Goal: Task Accomplishment & Management: Manage account settings

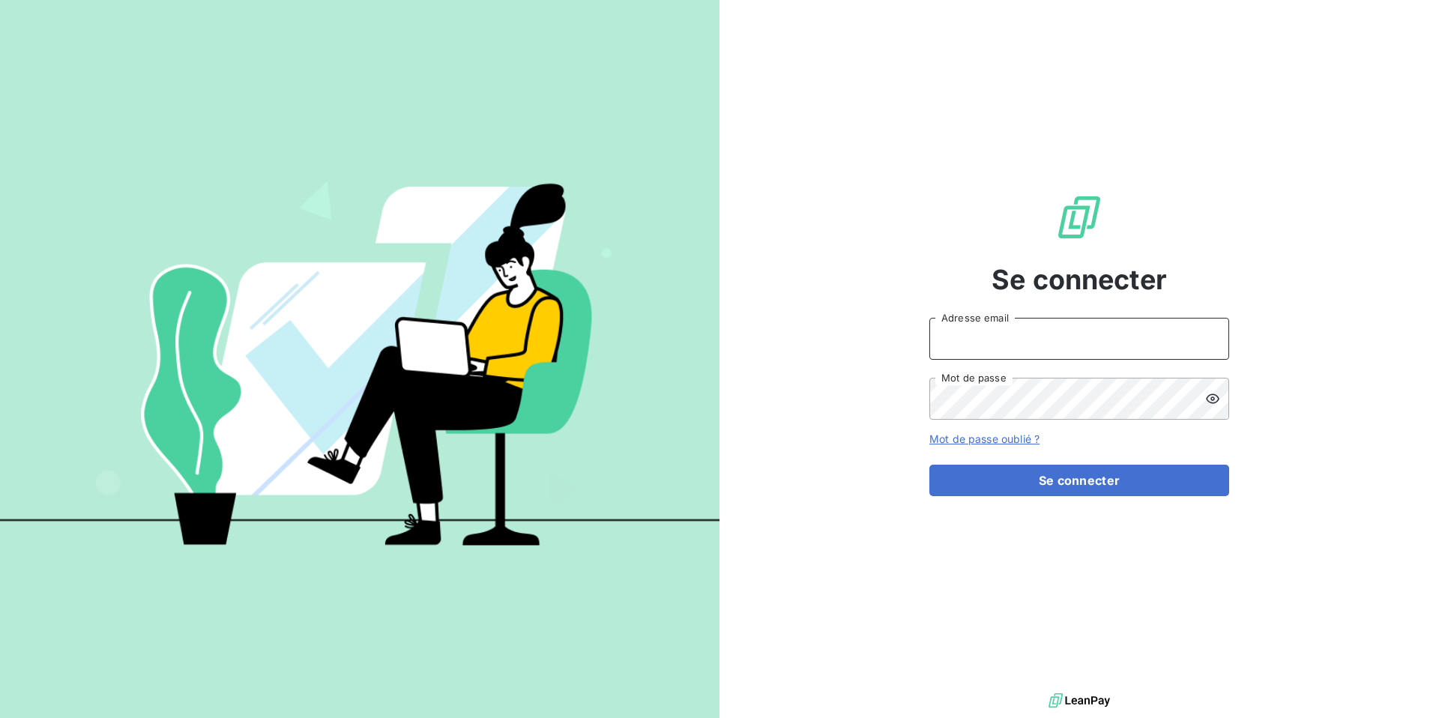
click at [957, 342] on input "Adresse email" at bounding box center [1079, 339] width 300 height 42
type input "admin@sonatelfixe"
click at [929, 465] on button "Se connecter" at bounding box center [1079, 480] width 300 height 31
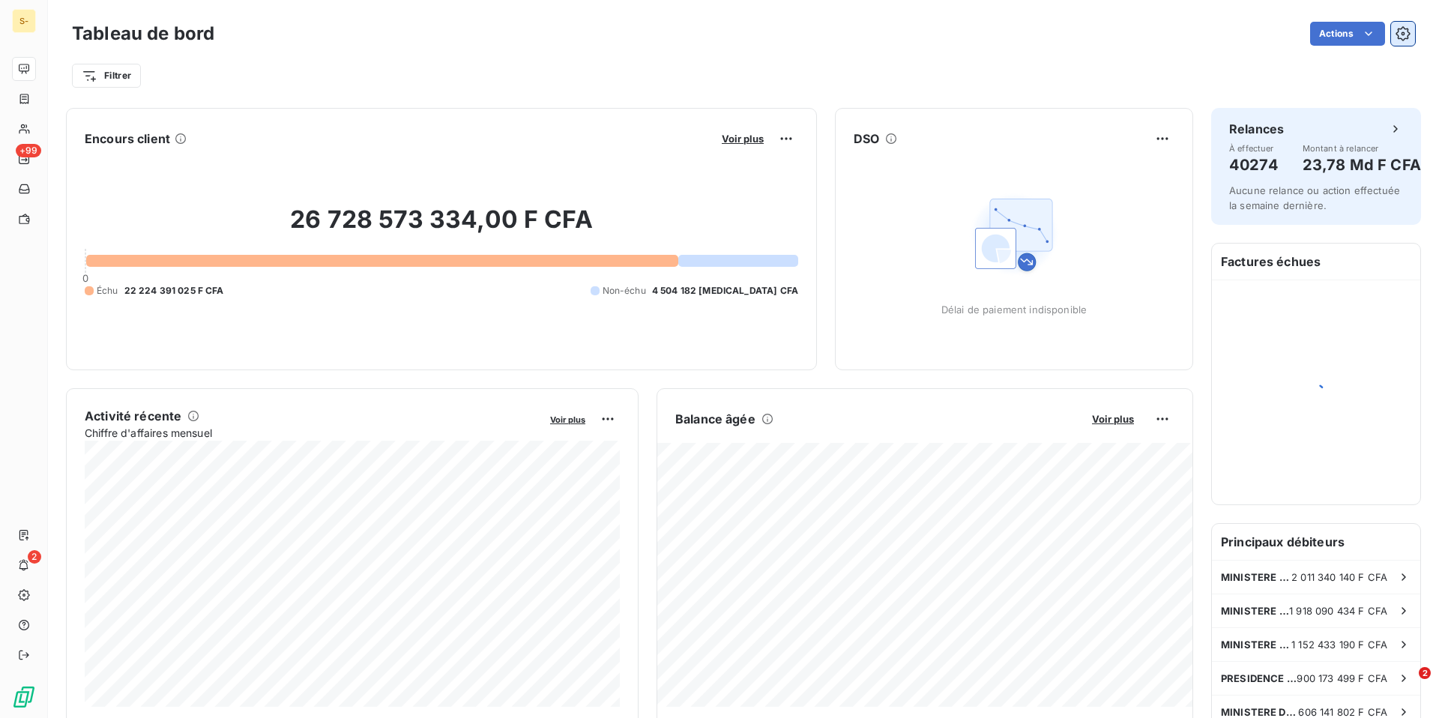
click at [1401, 34] on icon "button" at bounding box center [1403, 34] width 4 height 4
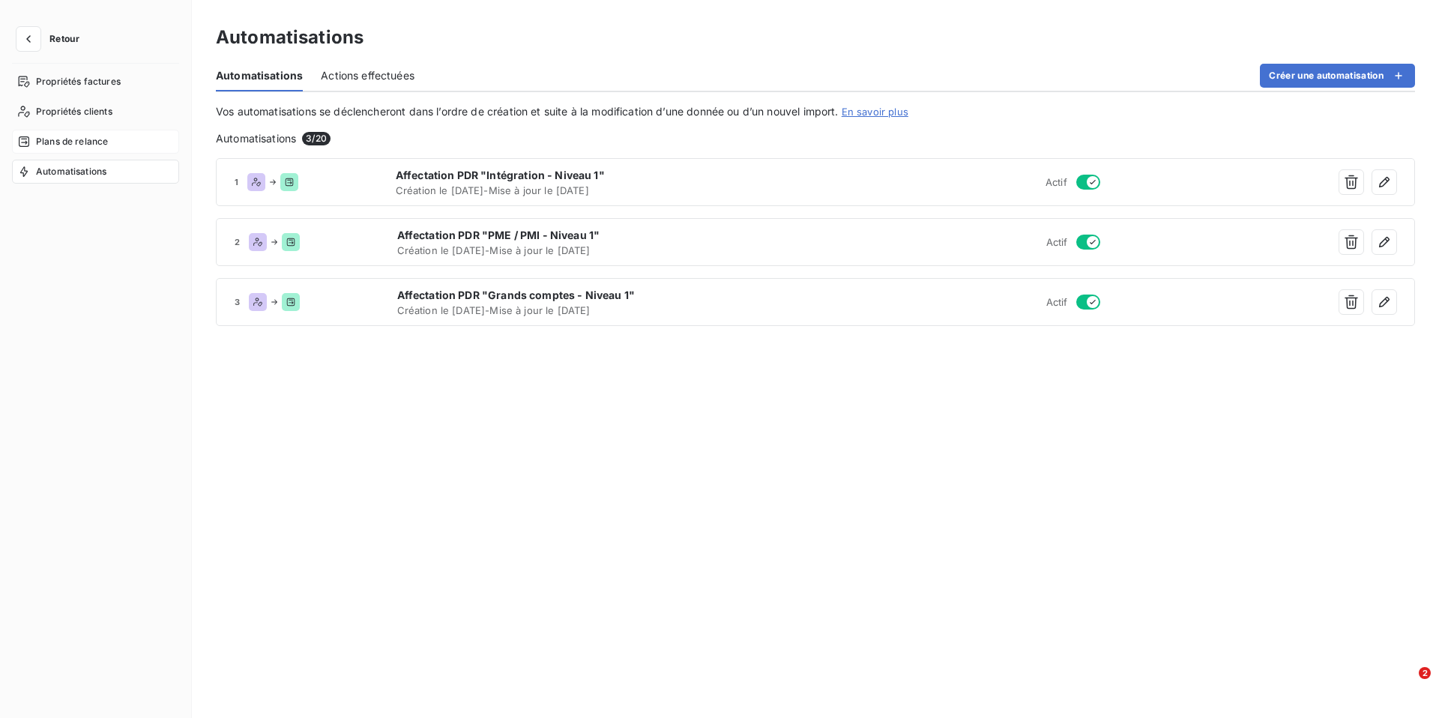
click at [57, 148] on span "Plans de relance" at bounding box center [72, 141] width 72 height 13
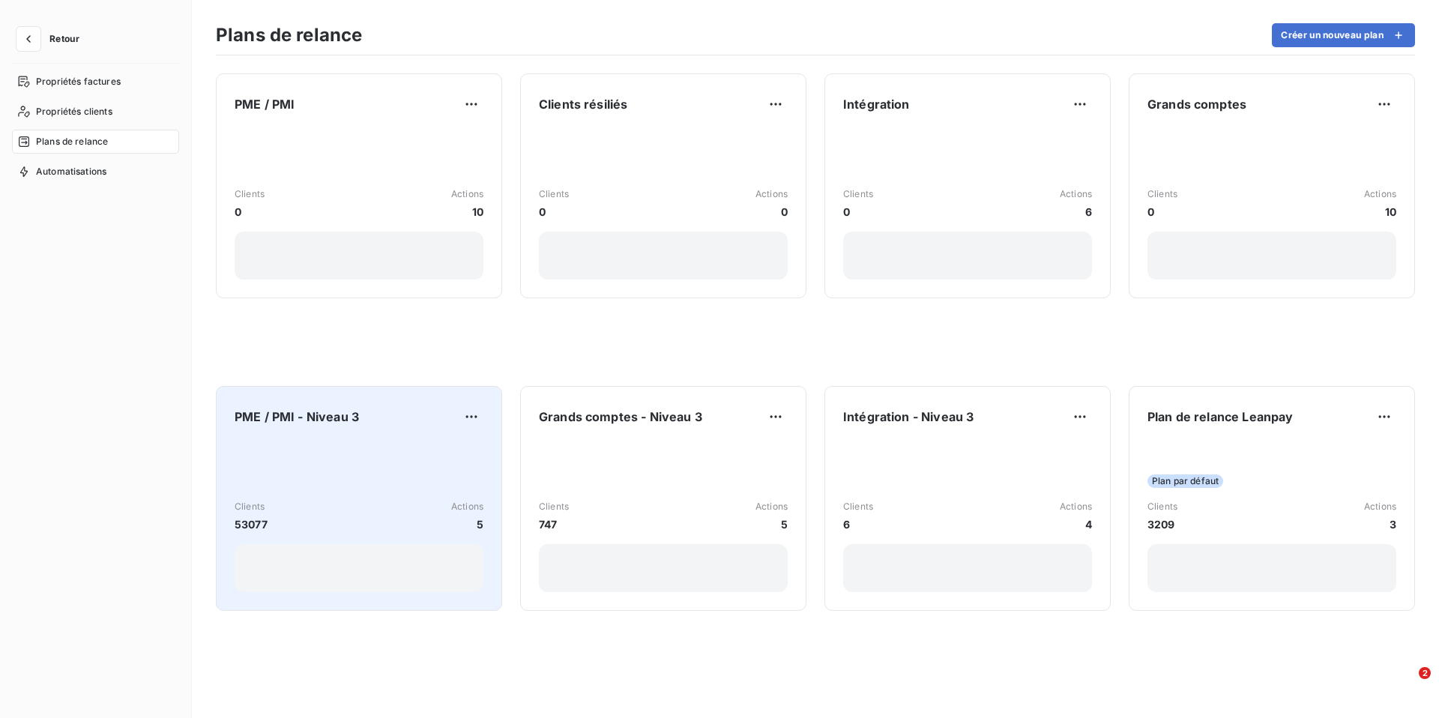
click at [373, 462] on div "Clients 53077 Actions 5" at bounding box center [359, 516] width 249 height 151
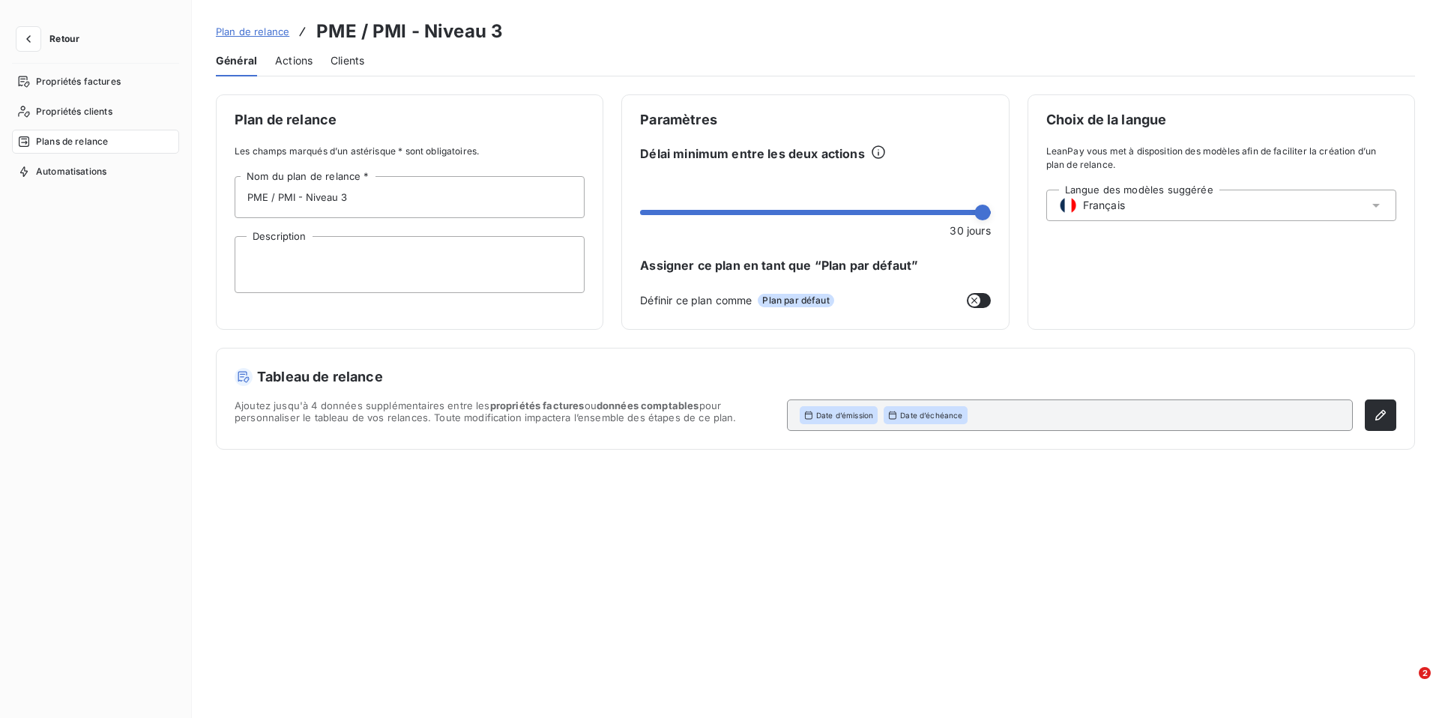
click at [299, 56] on span "Actions" at bounding box center [293, 60] width 37 height 15
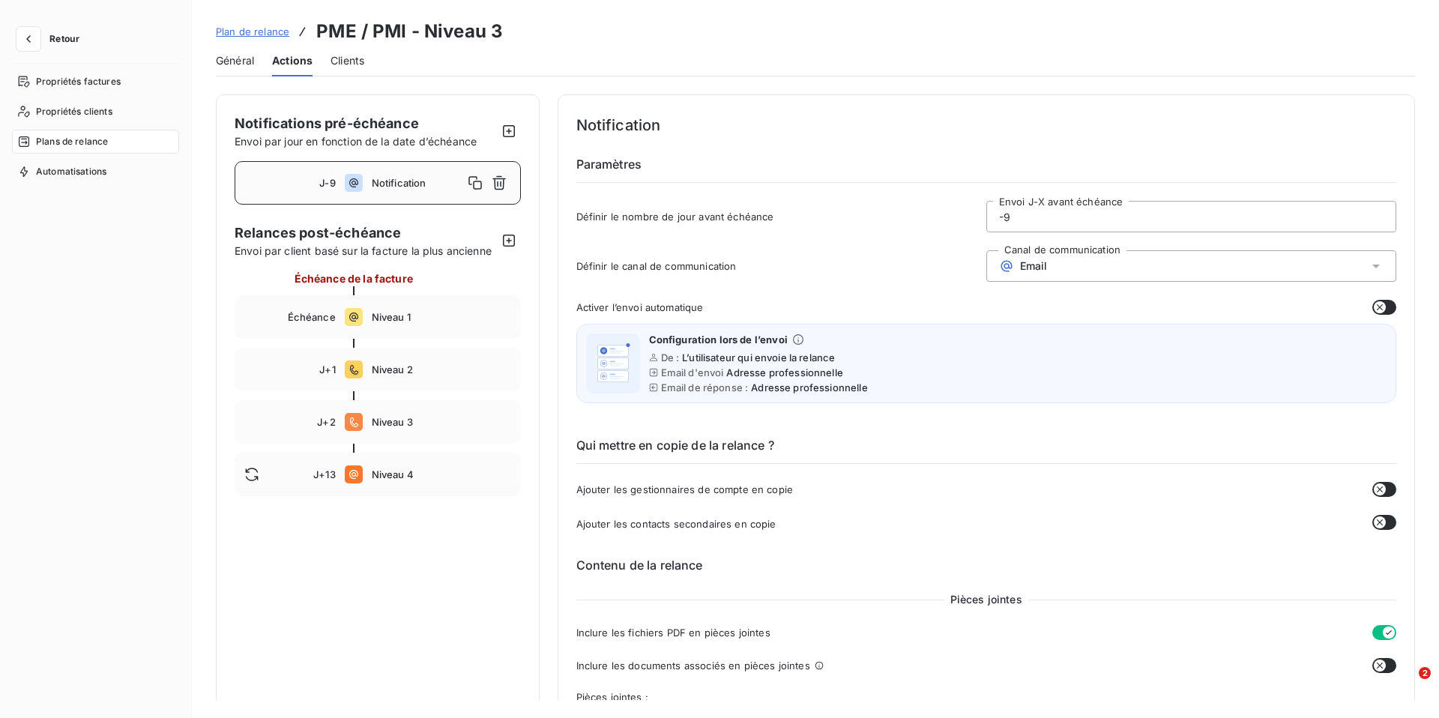
click at [270, 32] on span "Plan de relance" at bounding box center [252, 31] width 73 height 12
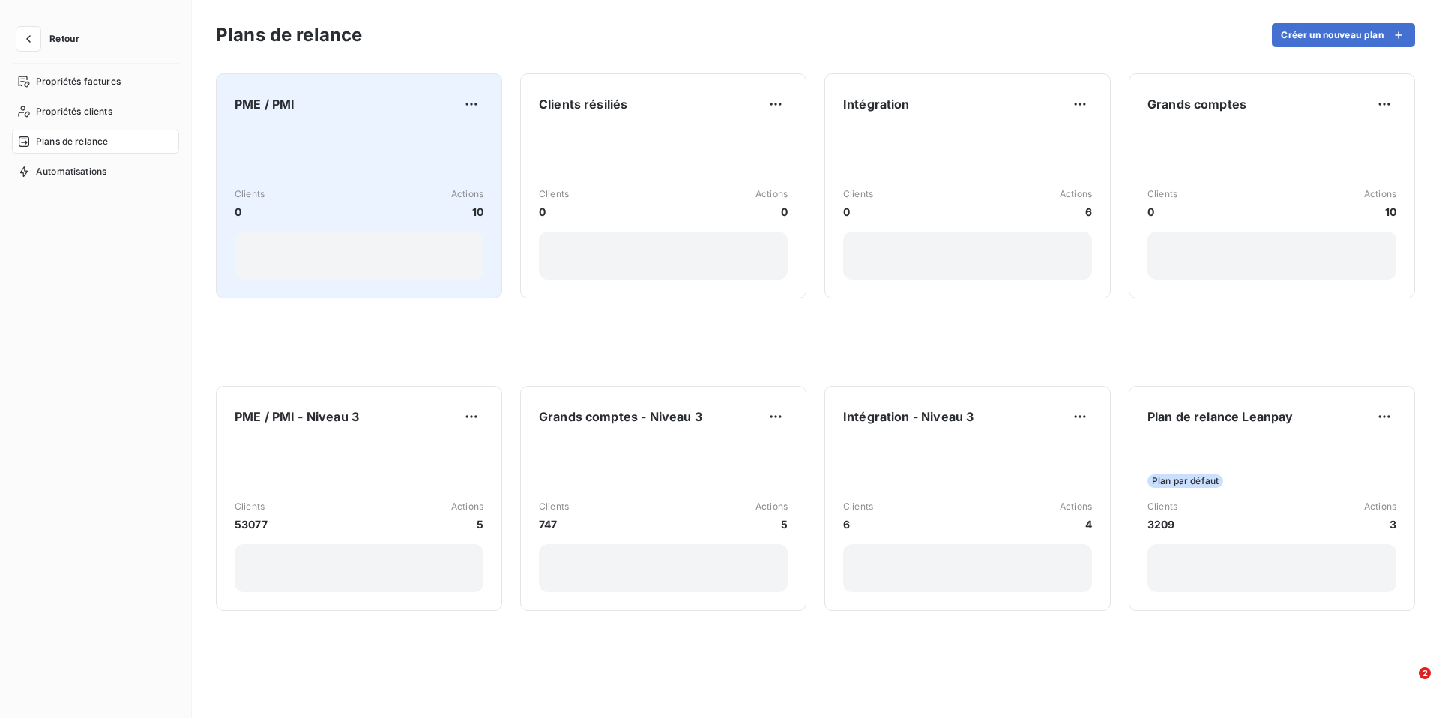
click at [367, 165] on div "Clients 0 Actions 10" at bounding box center [359, 203] width 249 height 151
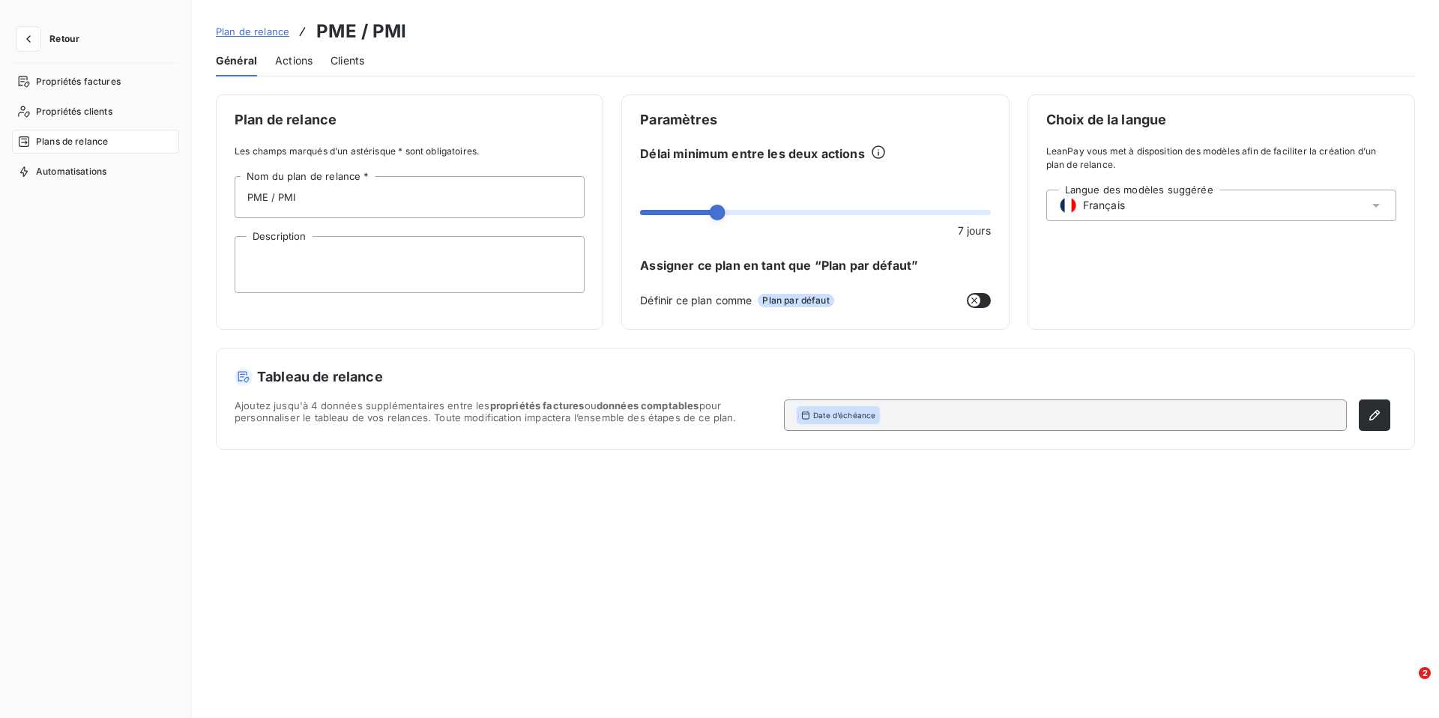
click at [297, 55] on span "Actions" at bounding box center [293, 60] width 37 height 15
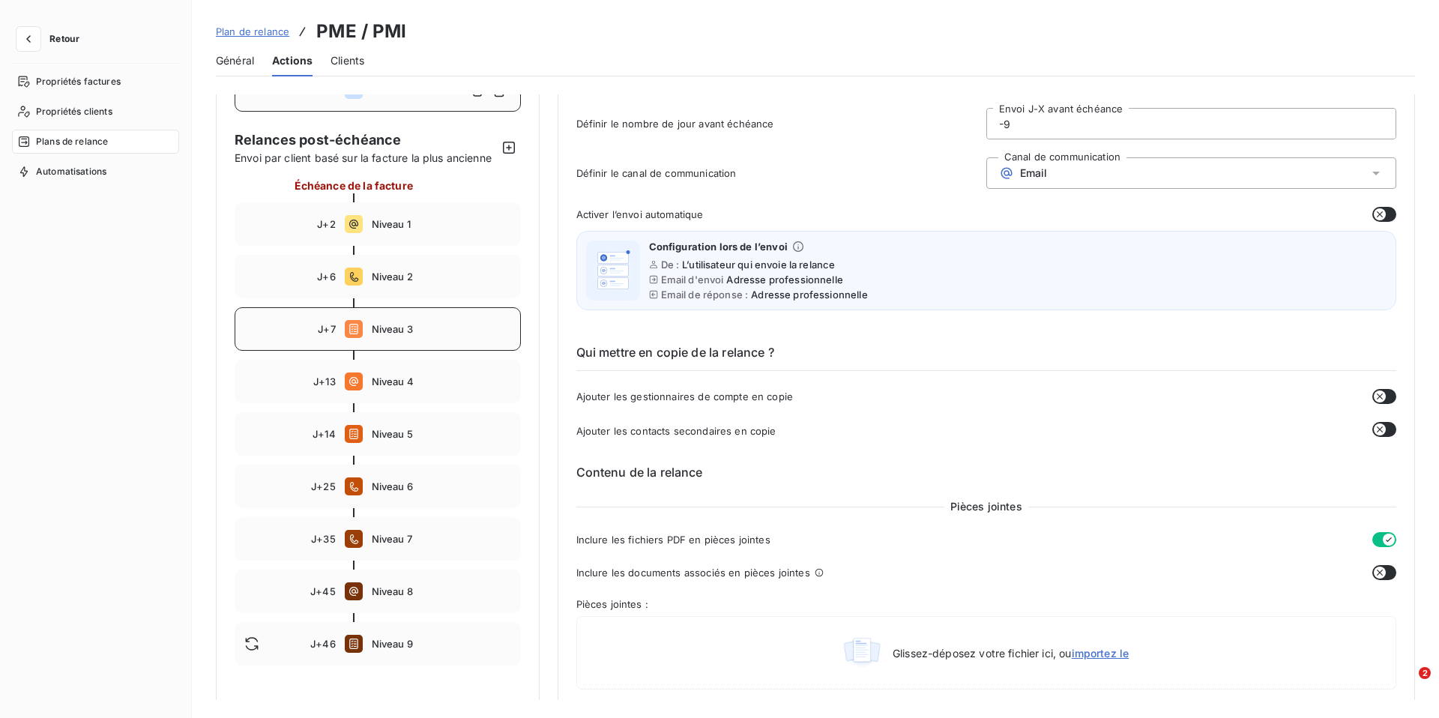
scroll to position [100, 0]
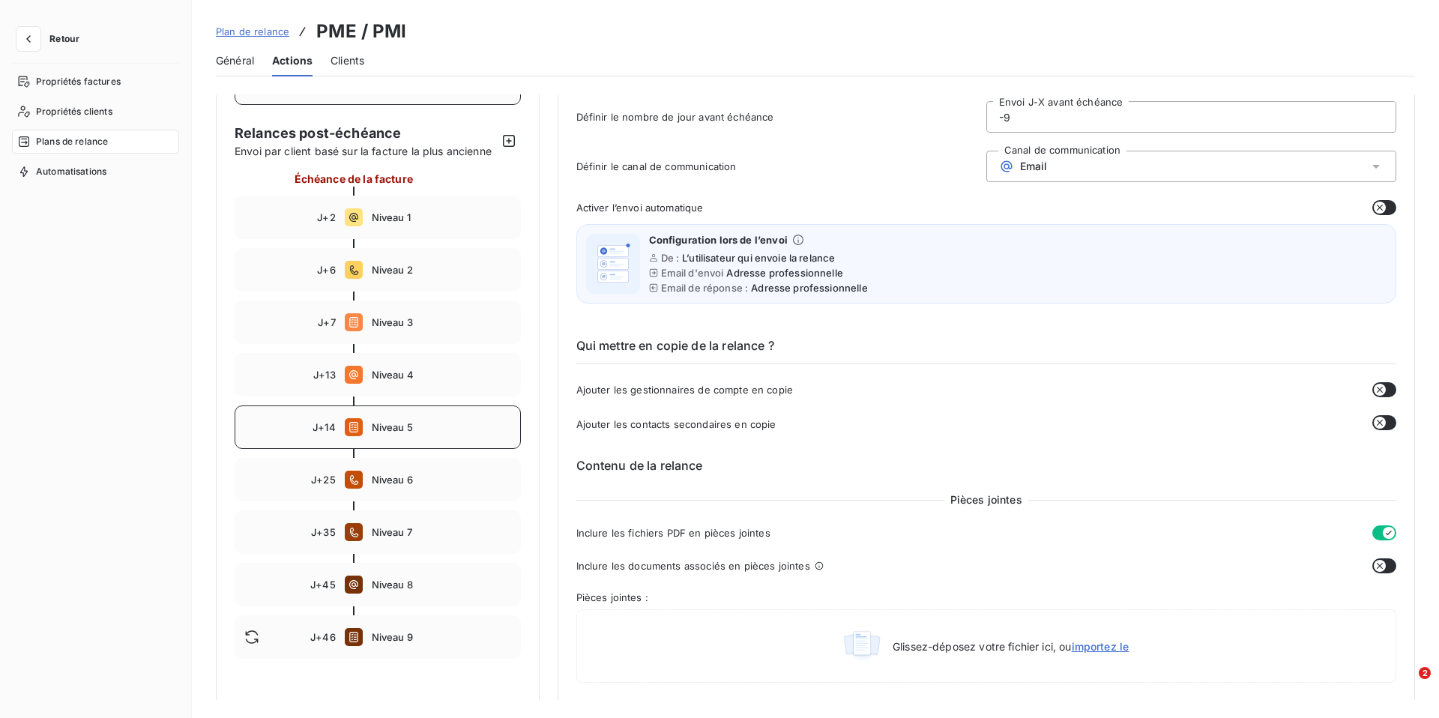
click at [392, 434] on div "J+14 Niveau 5" at bounding box center [378, 426] width 286 height 43
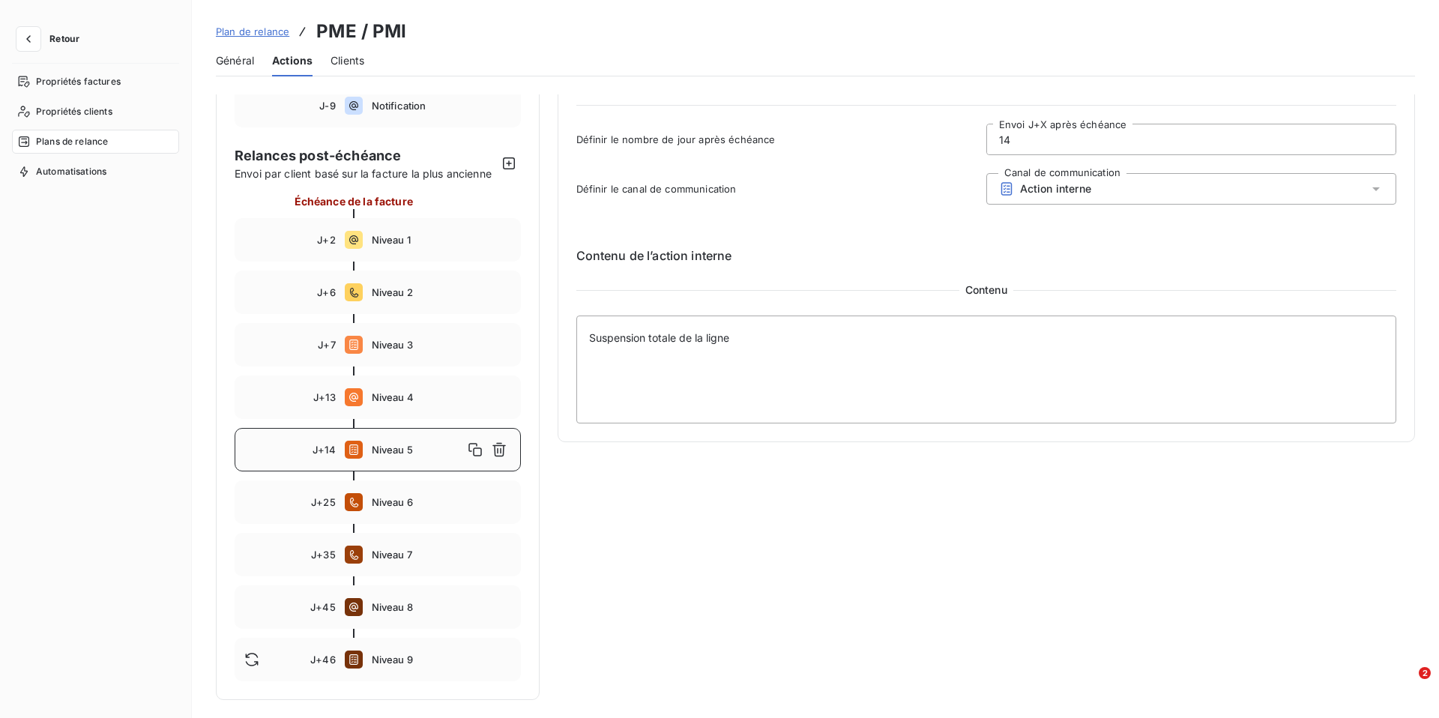
scroll to position [77, 0]
click at [372, 656] on span "Niveau 9" at bounding box center [441, 659] width 139 height 12
type input "46"
type textarea "Résiliation de la ligne"
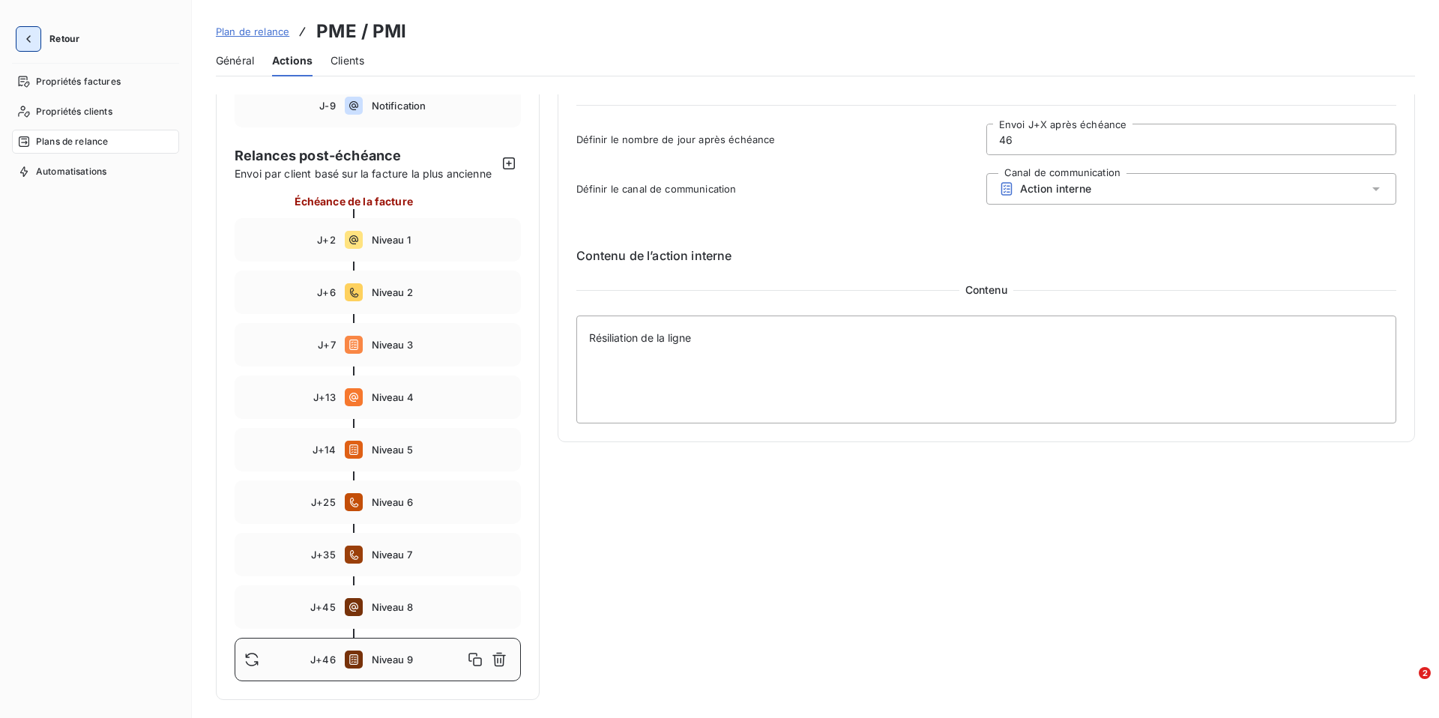
click at [21, 37] on icon "button" at bounding box center [28, 38] width 15 height 15
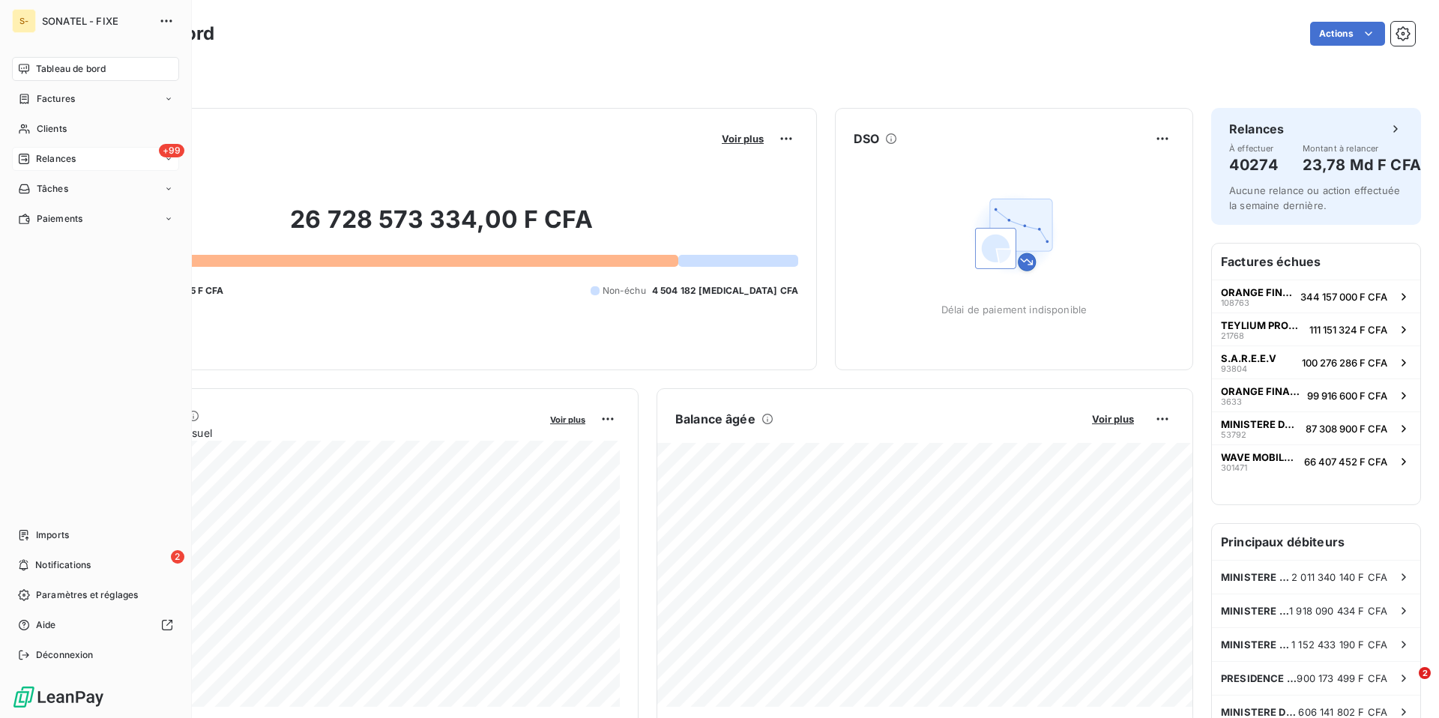
click at [64, 163] on span "Relances" at bounding box center [56, 158] width 40 height 13
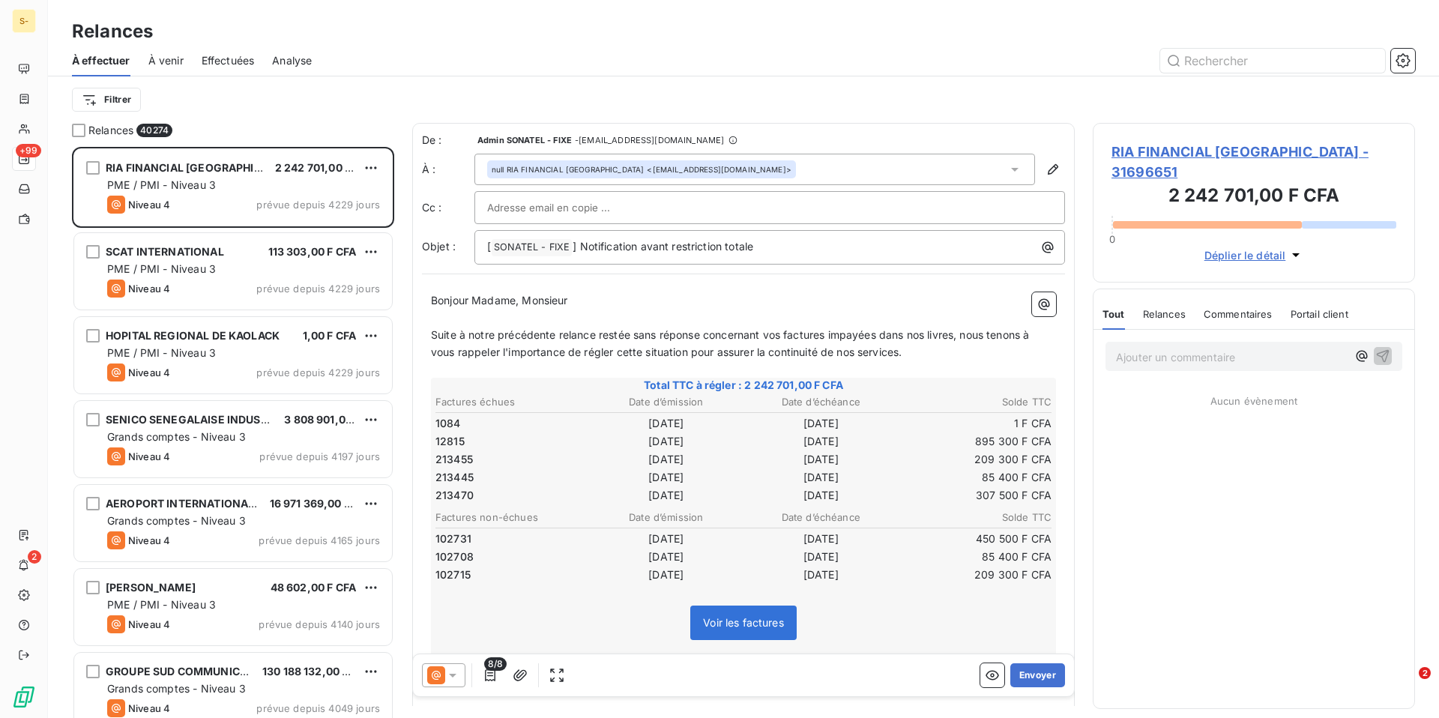
scroll to position [571, 322]
